Goal: Task Accomplishment & Management: Complete application form

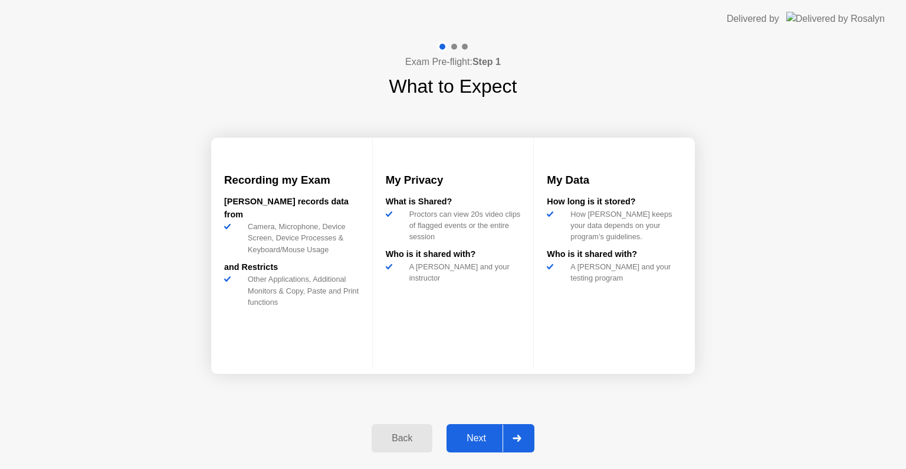
click at [479, 433] on div "Next" at bounding box center [476, 438] width 53 height 11
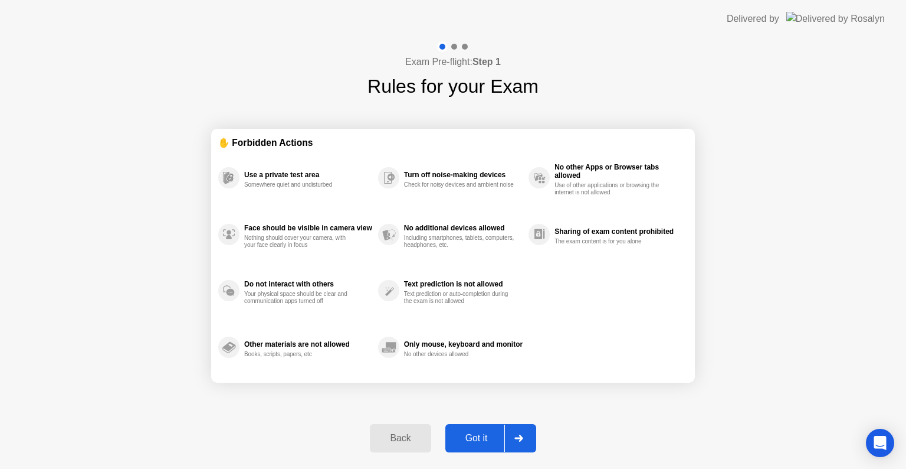
click at [479, 433] on div "Got it" at bounding box center [476, 438] width 55 height 11
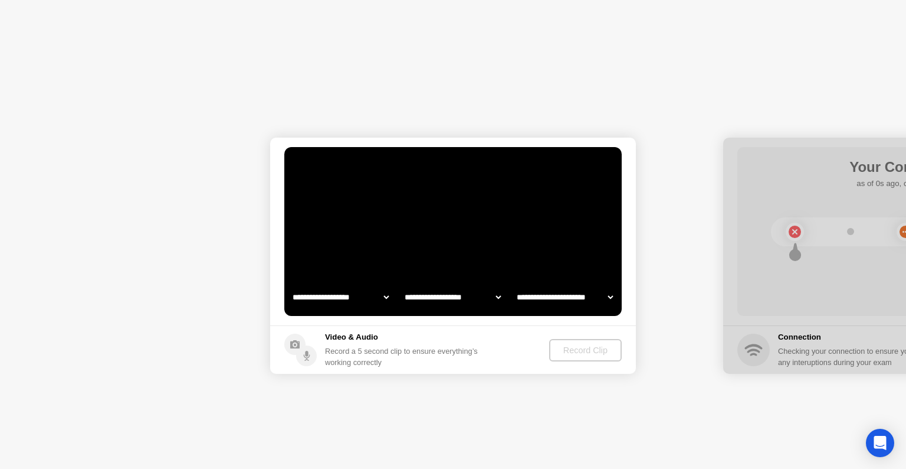
select select "**********"
select select "*******"
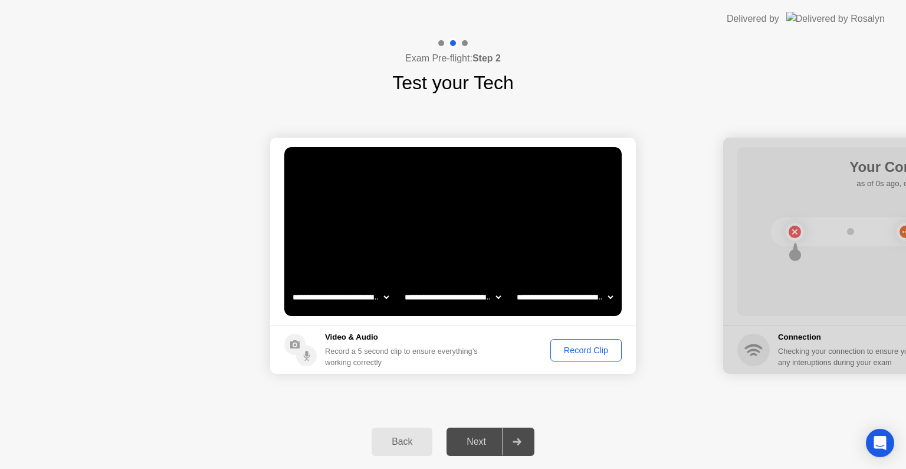
click at [579, 347] on div "Record Clip" at bounding box center [586, 349] width 63 height 9
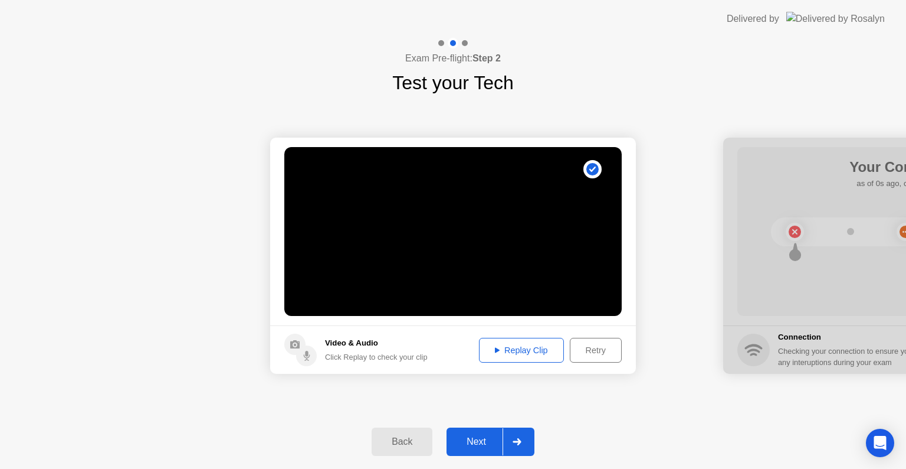
click at [522, 347] on div "Replay Clip" at bounding box center [521, 349] width 77 height 9
click at [480, 437] on div "Next" at bounding box center [476, 441] width 53 height 11
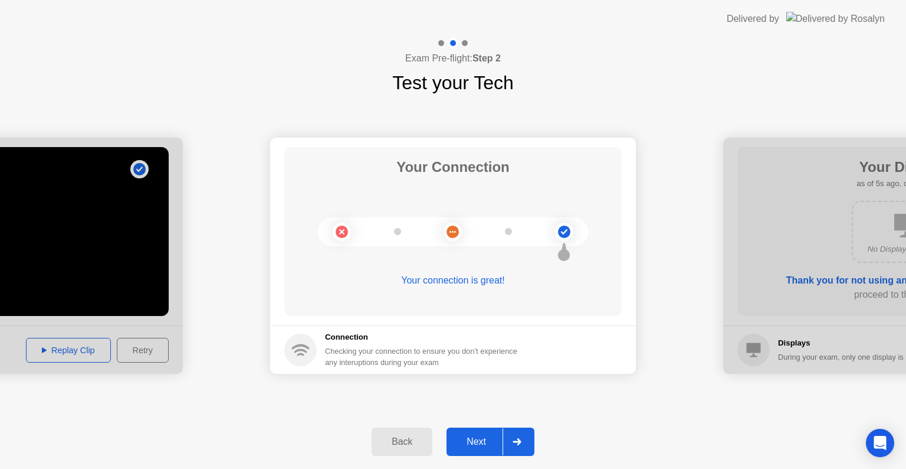
click at [470, 438] on div "Next" at bounding box center [476, 441] width 53 height 11
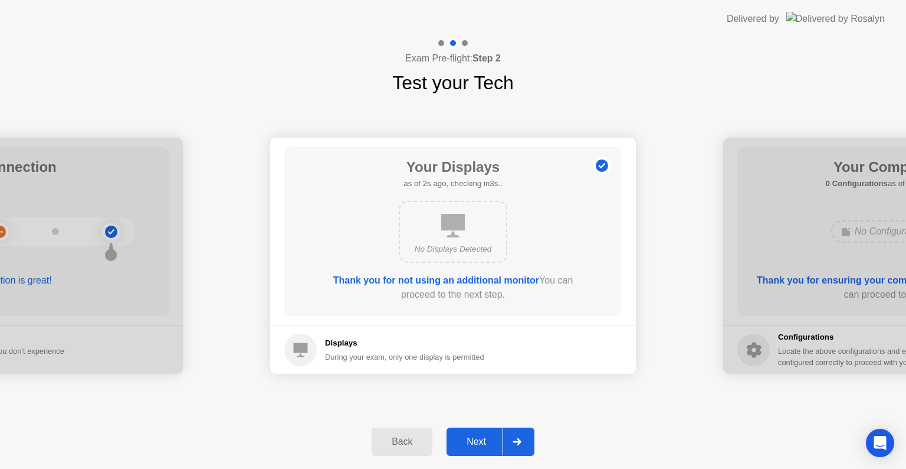
click at [470, 438] on div "Next" at bounding box center [476, 441] width 53 height 11
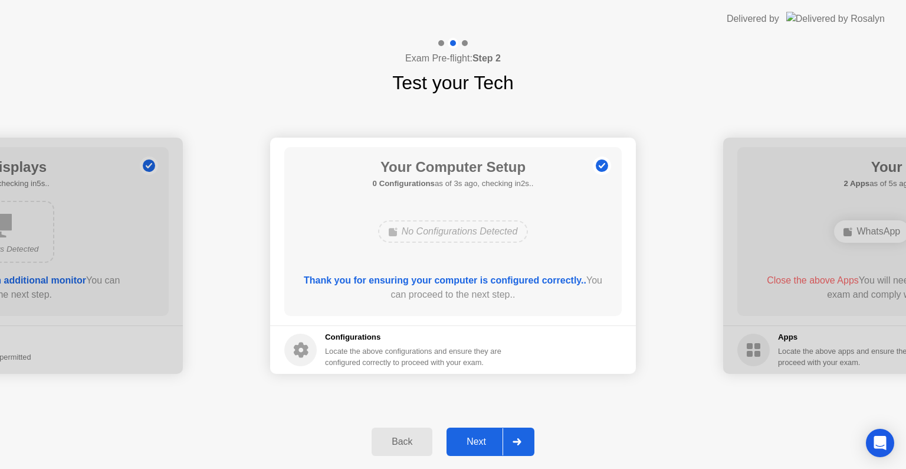
click at [470, 438] on div "Next" at bounding box center [476, 441] width 53 height 11
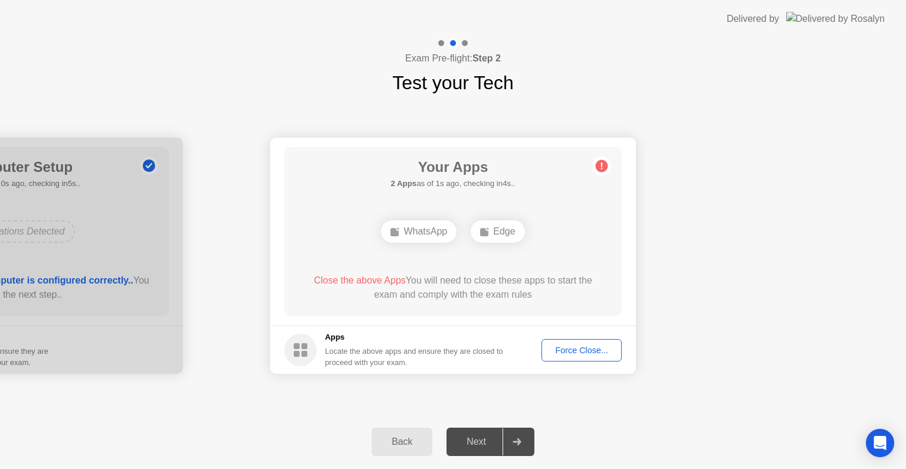
click at [570, 349] on div "Force Close..." at bounding box center [582, 349] width 72 height 9
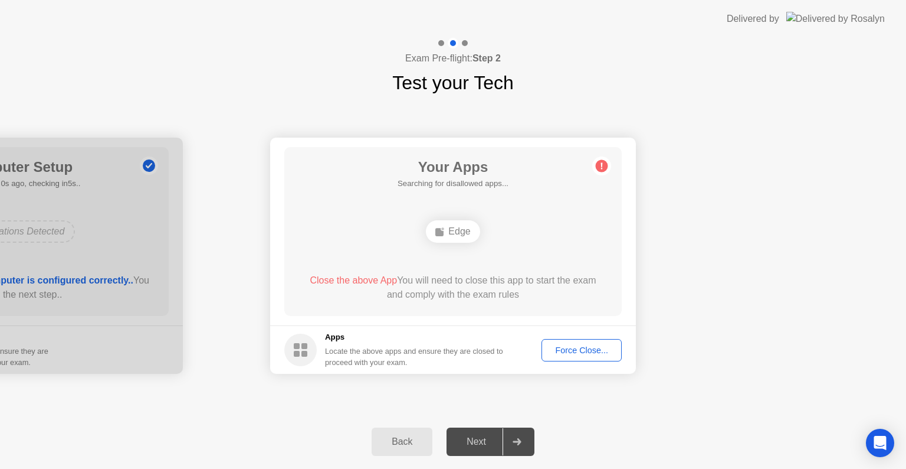
click at [585, 345] on div "Force Close..." at bounding box center [582, 349] width 72 height 9
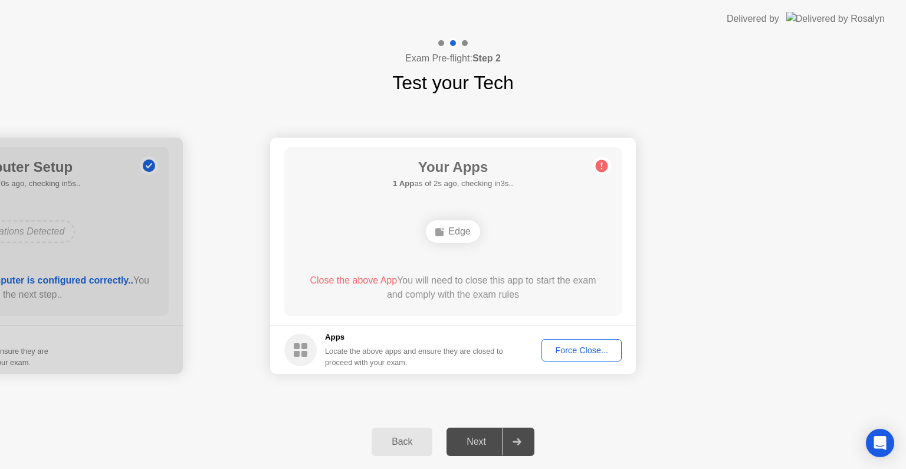
click at [480, 437] on div "Next" at bounding box center [476, 441] width 53 height 11
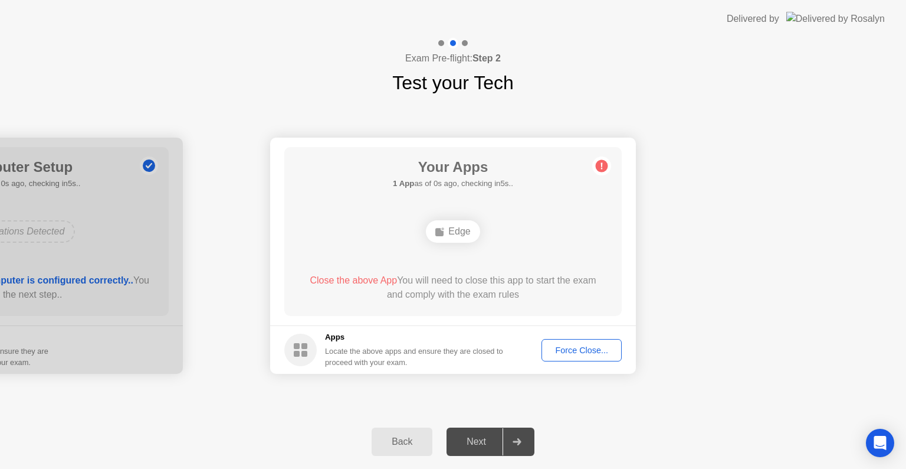
click at [480, 437] on div "Next" at bounding box center [476, 441] width 53 height 11
click at [595, 406] on div "**********" at bounding box center [453, 255] width 906 height 317
click at [581, 354] on div "Force Close..." at bounding box center [582, 349] width 72 height 9
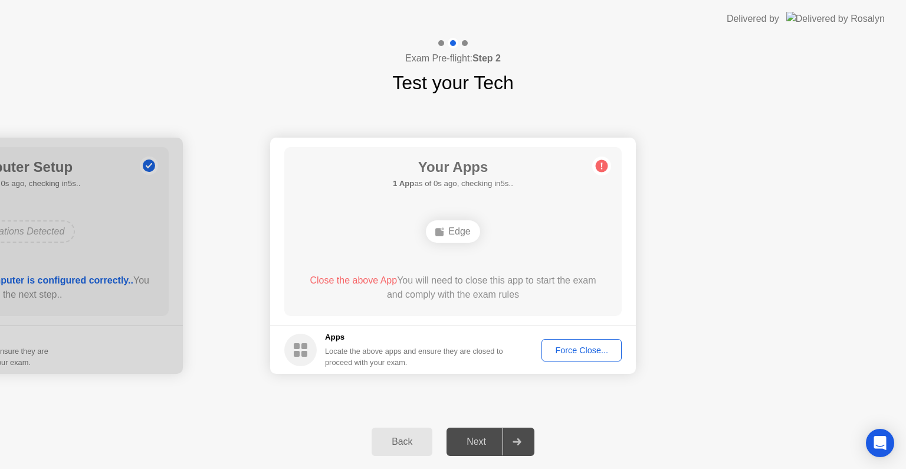
click at [477, 444] on div "Next" at bounding box center [476, 441] width 53 height 11
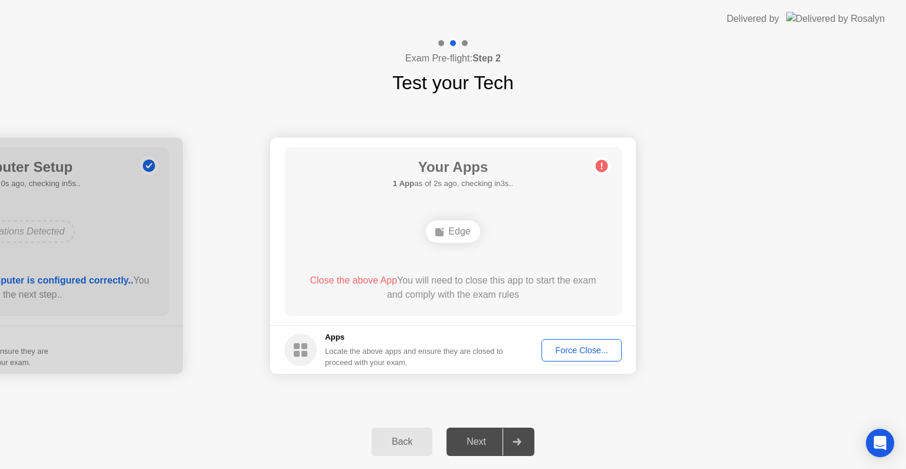
click at [477, 444] on div "Next" at bounding box center [476, 441] width 53 height 11
click at [594, 346] on div "Force Close..." at bounding box center [582, 349] width 72 height 9
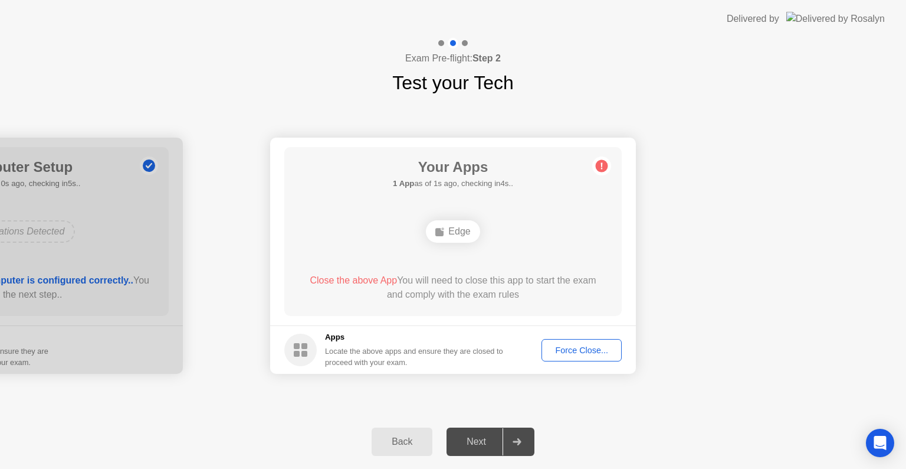
click at [479, 440] on div "Next" at bounding box center [476, 441] width 53 height 11
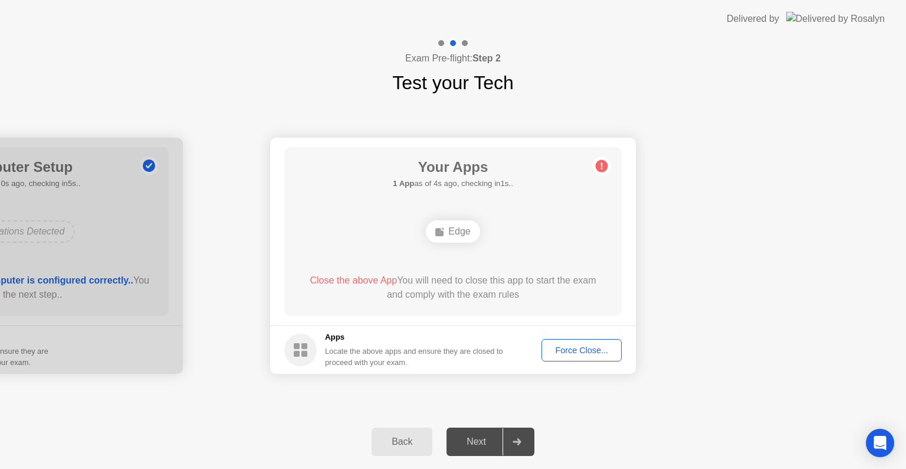
click at [479, 440] on div "Next" at bounding box center [476, 441] width 53 height 11
click at [589, 349] on div "Force Close..." at bounding box center [582, 349] width 72 height 9
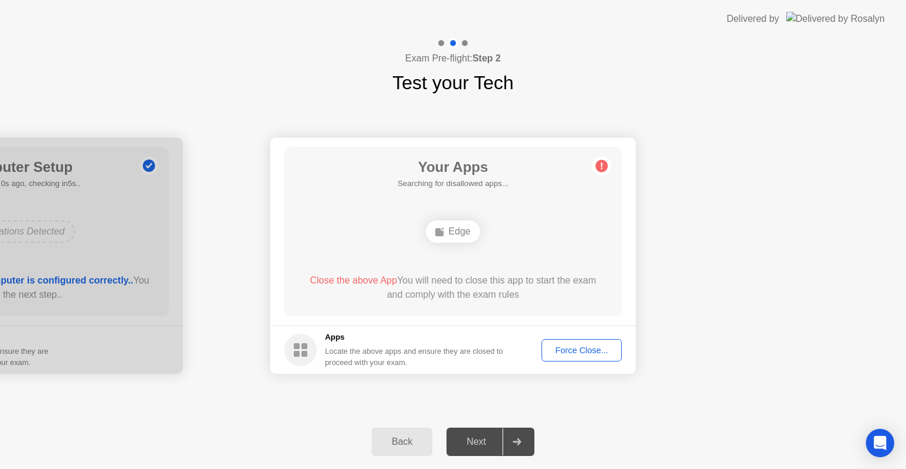
click at [597, 347] on div "Force Close..." at bounding box center [582, 349] width 72 height 9
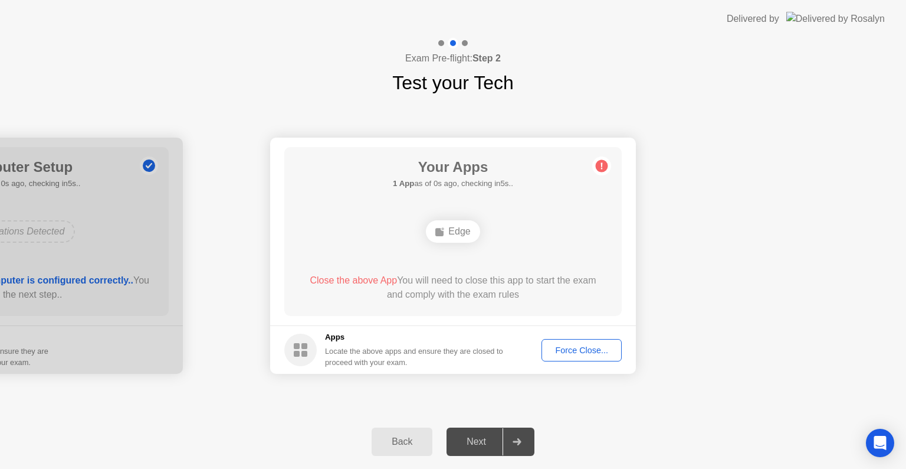
click at [591, 359] on button "Force Close..." at bounding box center [582, 350] width 80 height 22
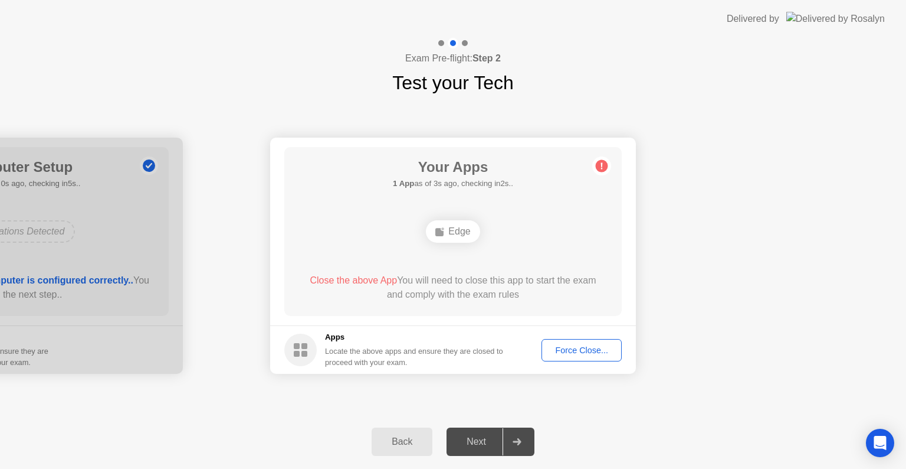
click at [471, 439] on div "Next" at bounding box center [476, 441] width 53 height 11
click at [630, 441] on div "Back Next" at bounding box center [453, 441] width 906 height 54
click at [602, 352] on div "Force Close..." at bounding box center [582, 349] width 72 height 9
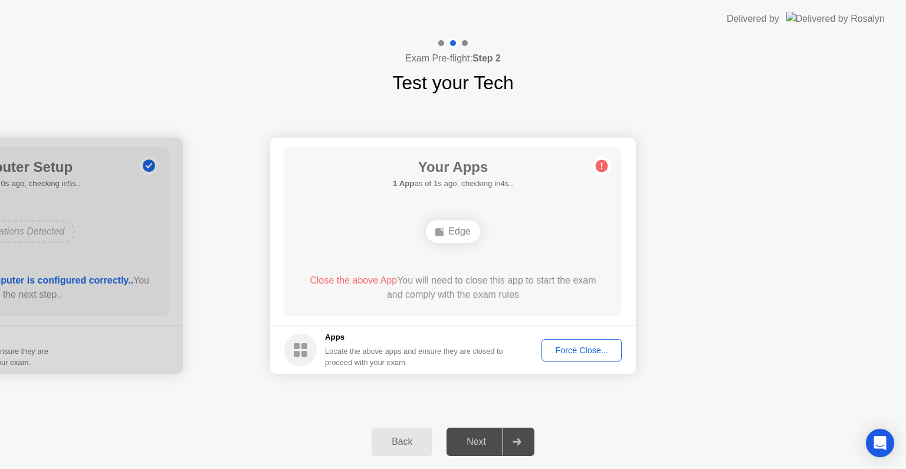
click at [591, 353] on div "Force Close..." at bounding box center [582, 349] width 72 height 9
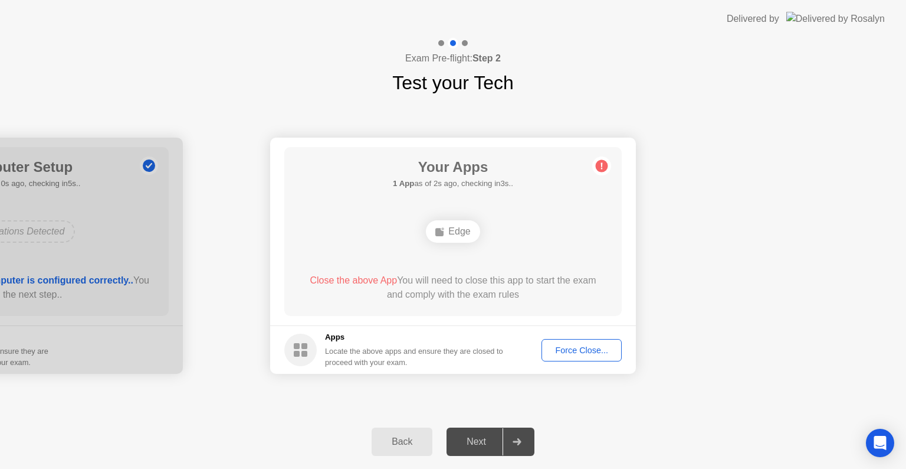
click at [595, 356] on button "Force Close..." at bounding box center [582, 350] width 80 height 22
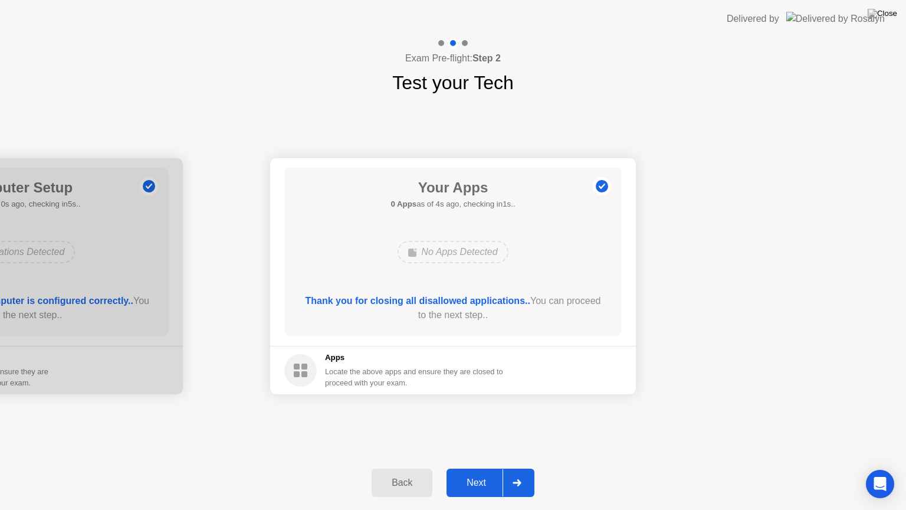
click at [482, 468] on div "Next" at bounding box center [476, 482] width 53 height 11
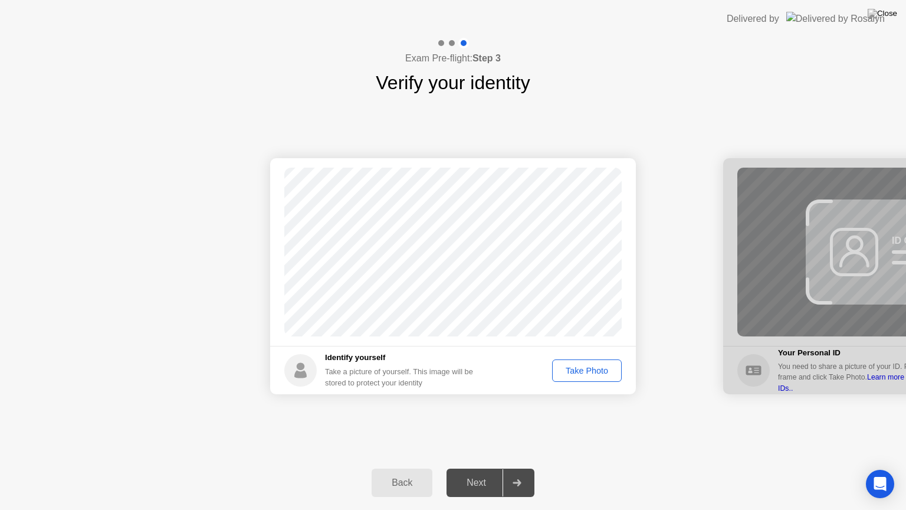
click at [599, 366] on div "Take Photo" at bounding box center [586, 370] width 61 height 9
click at [461, 468] on div "Next" at bounding box center [476, 482] width 53 height 11
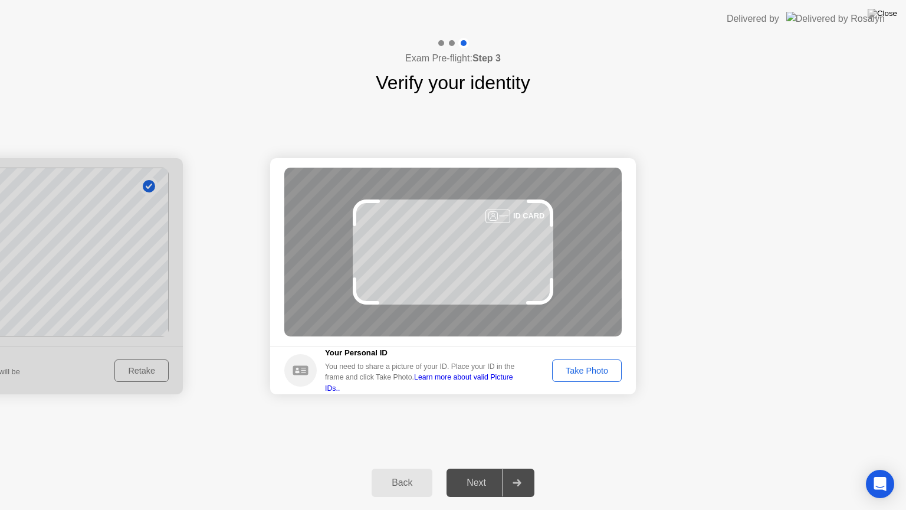
click at [595, 371] on div "Take Photo" at bounding box center [586, 370] width 61 height 9
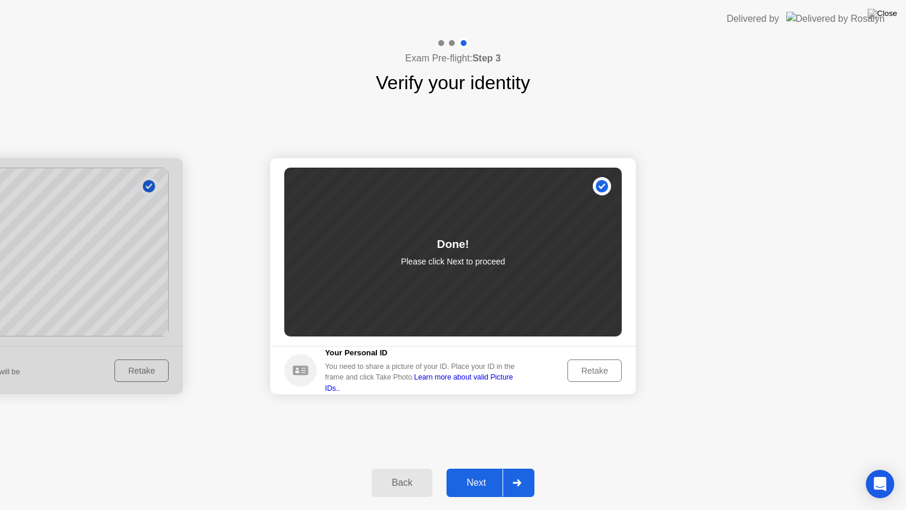
click at [464, 468] on div "Next" at bounding box center [476, 482] width 53 height 11
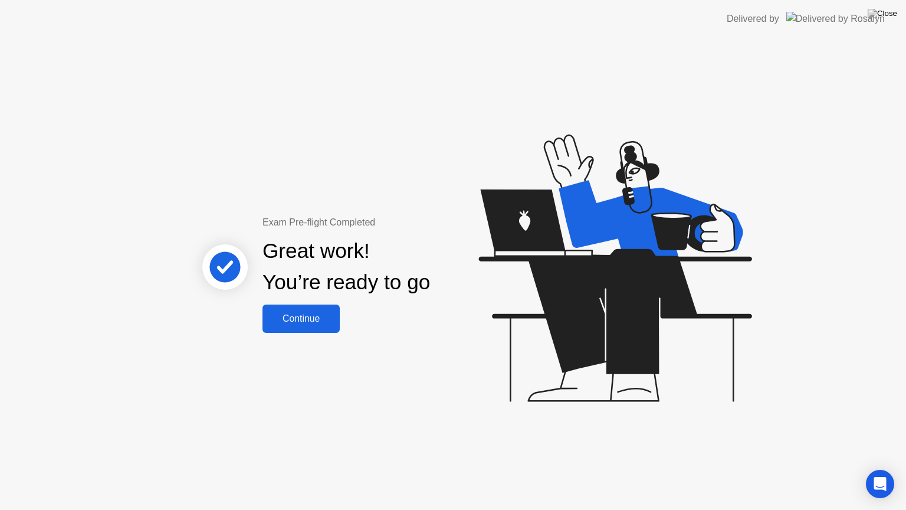
click at [295, 326] on button "Continue" at bounding box center [301, 318] width 77 height 28
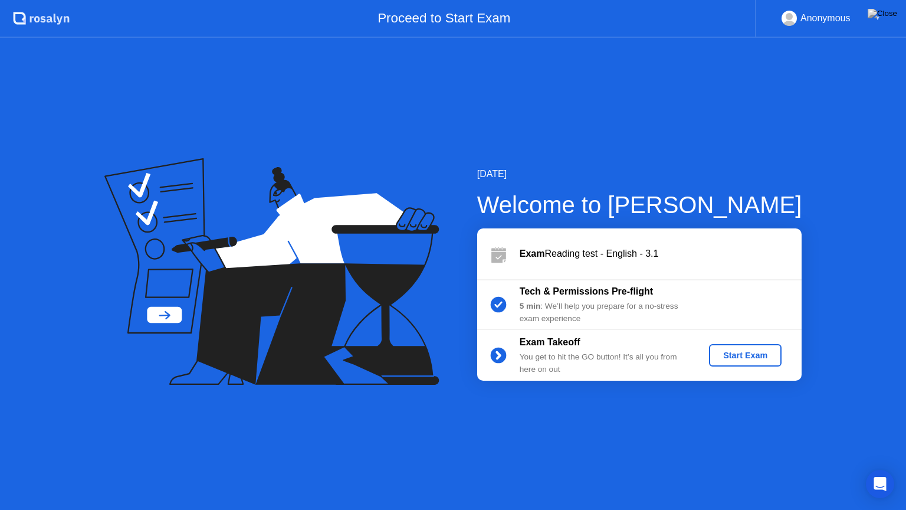
click at [755, 360] on div "Start Exam" at bounding box center [745, 355] width 63 height 9
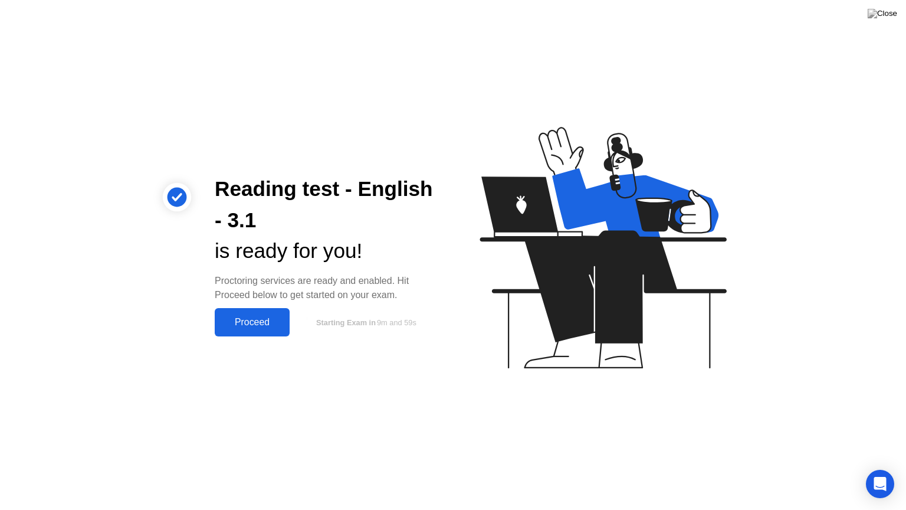
click at [260, 335] on button "Proceed" at bounding box center [252, 322] width 75 height 28
